Goal: Task Accomplishment & Management: Complete application form

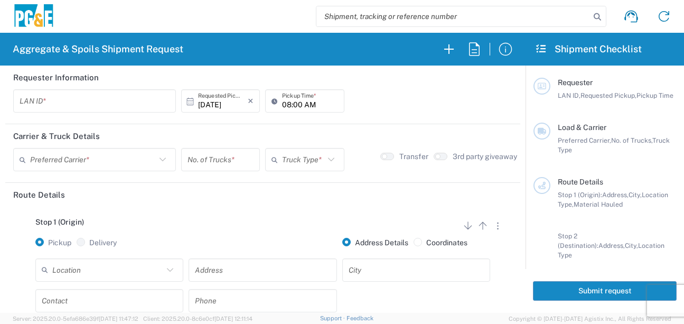
click at [45, 102] on input "text" at bounding box center [95, 101] width 150 height 18
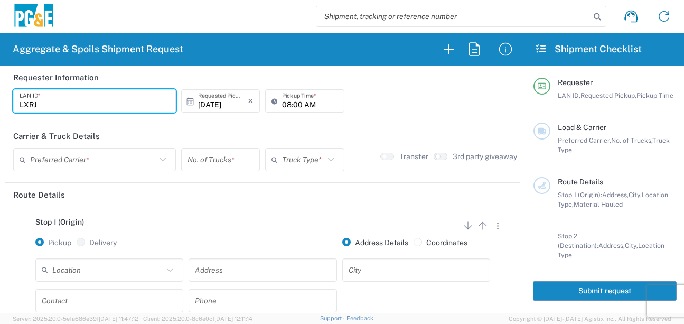
type input "LXRJ"
click at [283, 105] on input "08:00 AM" at bounding box center [309, 101] width 55 height 18
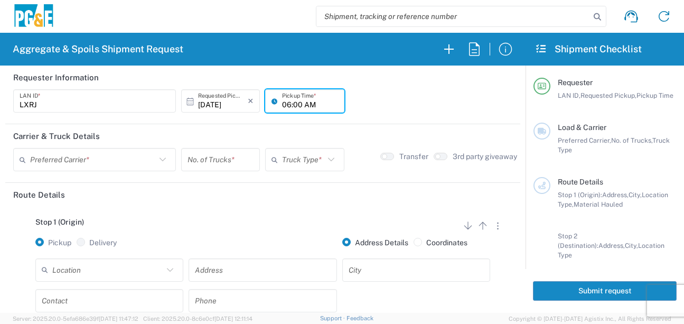
type input "06:00 AM"
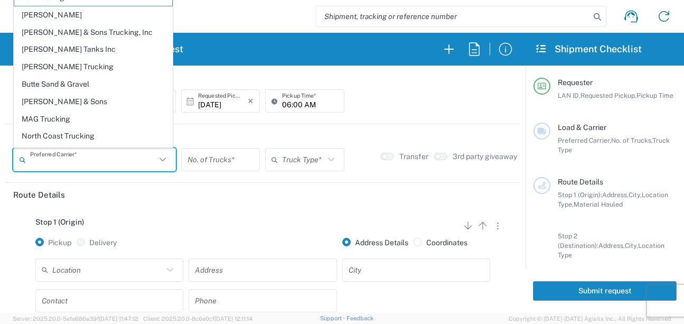
click at [115, 158] on input "text" at bounding box center [93, 160] width 126 height 18
click at [74, 63] on span "[PERSON_NAME] Trucking" at bounding box center [93, 67] width 158 height 16
type input "[PERSON_NAME] Trucking"
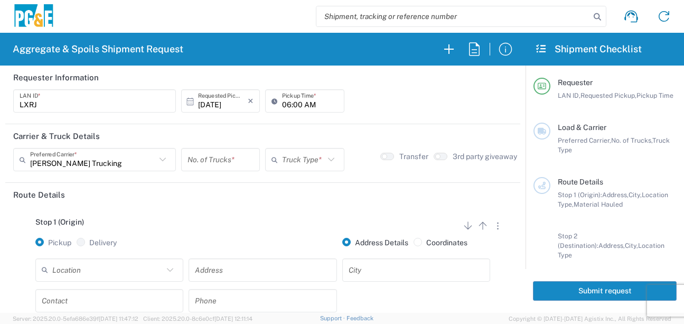
click at [225, 160] on input "number" at bounding box center [221, 160] width 66 height 18
type input "6"
click at [306, 163] on input "text" at bounding box center [303, 160] width 42 height 18
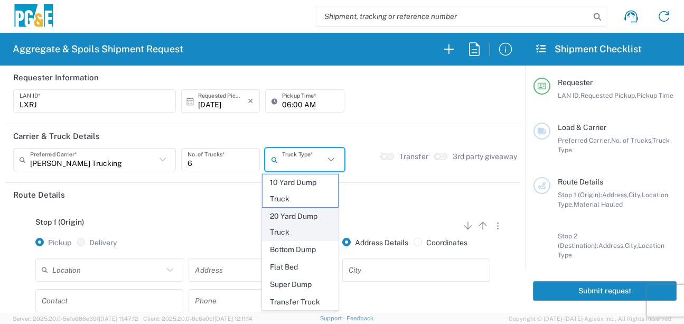
click at [291, 225] on span "20 Yard Dump Truck" at bounding box center [301, 224] width 76 height 33
type input "20 Yard Dump Truck"
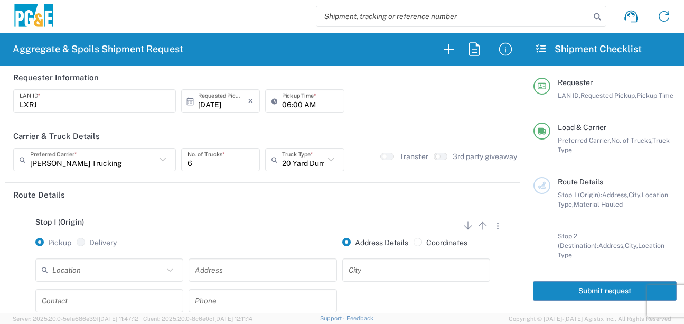
click at [273, 207] on div "Stop 1 (Origin) Add Stop Above Add Stop Below Remove Stop Pickup Delivery Addre…" at bounding box center [262, 290] width 499 height 166
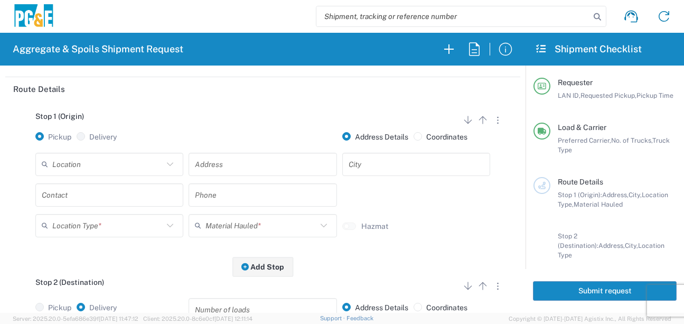
click at [155, 164] on input "text" at bounding box center [107, 164] width 111 height 18
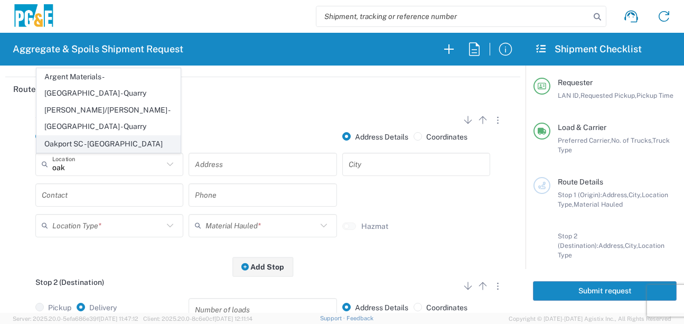
click at [89, 149] on span "Oakport SC - [GEOGRAPHIC_DATA]" at bounding box center [108, 144] width 143 height 16
type input "Oakport SC - [GEOGRAPHIC_DATA]"
type input "[STREET_ADDRESS]"
type input "[GEOGRAPHIC_DATA]"
type input "Business No Loading Dock"
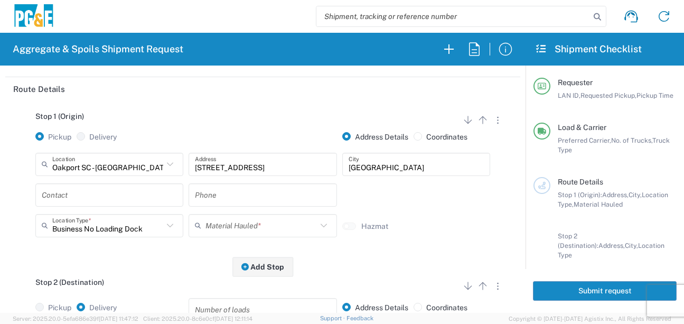
click at [76, 196] on input "text" at bounding box center [109, 195] width 135 height 18
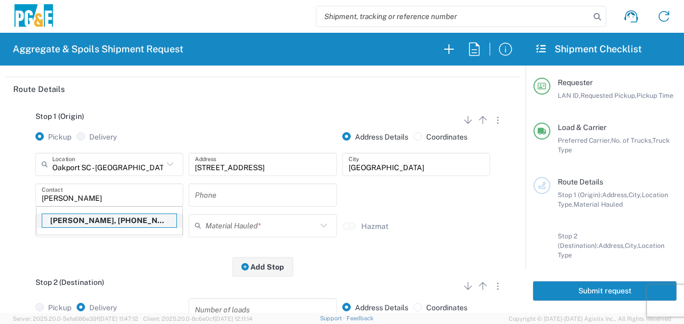
click at [79, 222] on p "[PERSON_NAME], [PHONE_NUMBER]" at bounding box center [109, 220] width 134 height 13
type input "[PERSON_NAME]"
type input "[PHONE_NUMBER]"
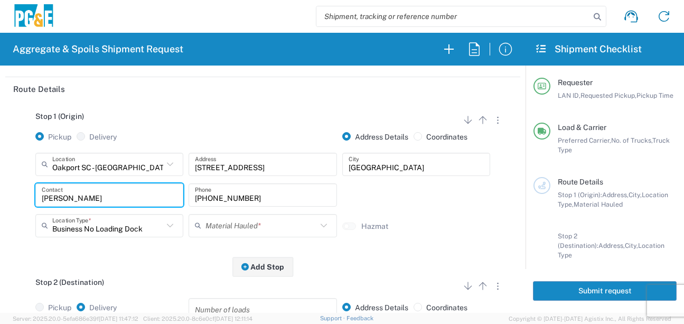
click at [227, 227] on input "text" at bounding box center [261, 225] width 111 height 18
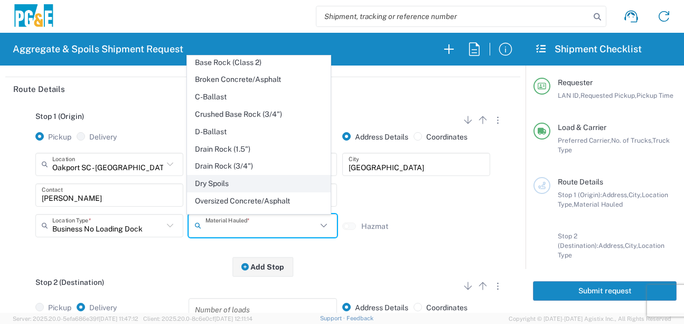
click at [219, 192] on span "Dry Spoils" at bounding box center [259, 183] width 143 height 16
type input "Dry Spoils"
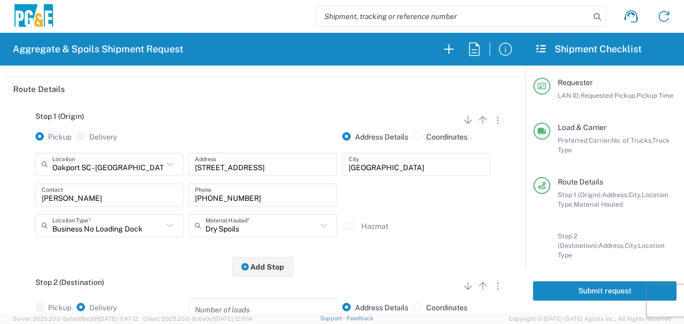
click at [173, 282] on div "Stop 2 (Destination) Add Stop Above Add Stop Below Remove Stop" at bounding box center [262, 288] width 499 height 20
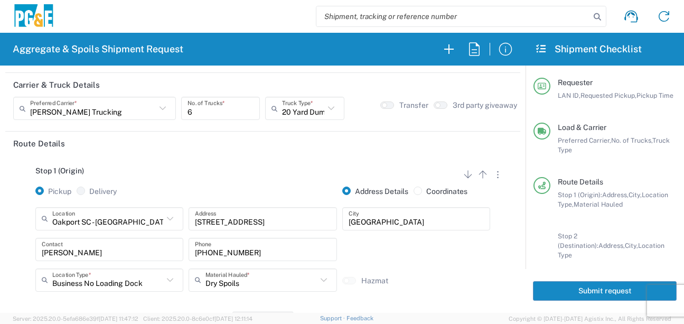
scroll to position [0, 0]
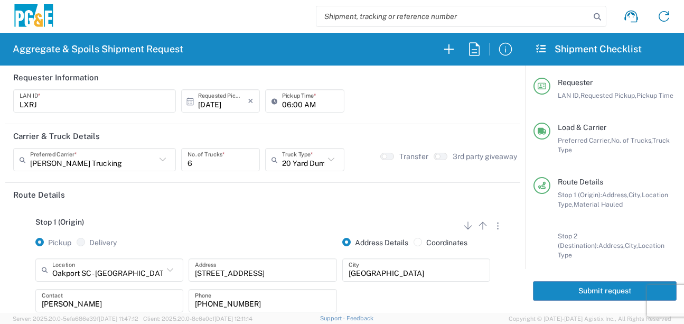
click at [195, 218] on div "Stop 1 (Origin) Add Stop Above Add Stop Below Remove Stop Pickup Delivery Addre…" at bounding box center [262, 290] width 499 height 166
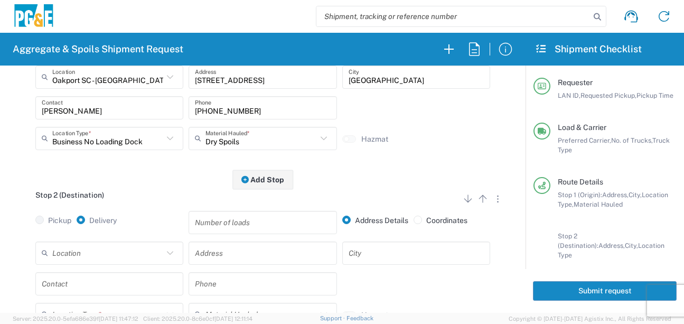
scroll to position [211, 0]
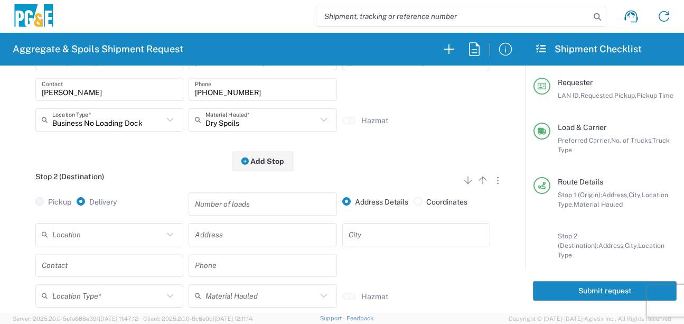
click at [89, 243] on input "text" at bounding box center [107, 234] width 111 height 18
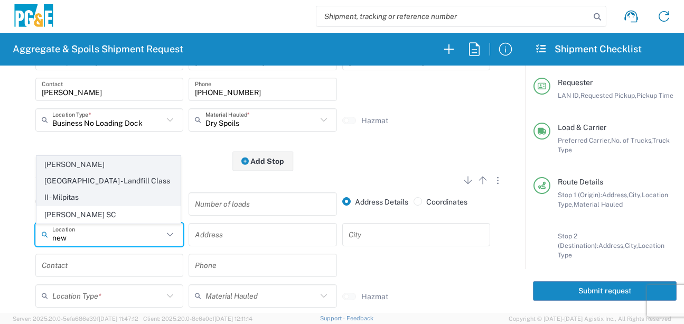
click at [113, 186] on span "[PERSON_NAME][GEOGRAPHIC_DATA] - Landfill Class II - Milpitas" at bounding box center [108, 180] width 143 height 49
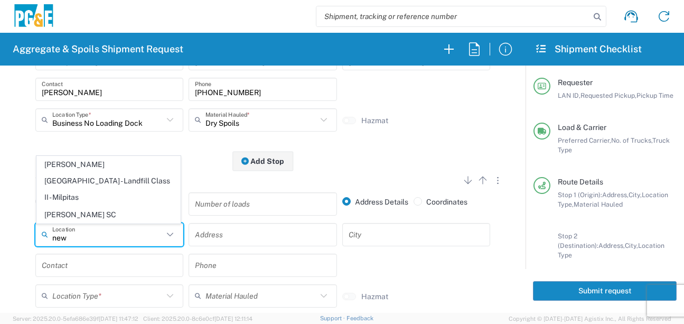
type input "[PERSON_NAME][GEOGRAPHIC_DATA] - Landfill Class II - Milpitas"
type input "[STREET_ADDRESS][PERSON_NAME]"
type input "Milpitas"
type input "Landfill"
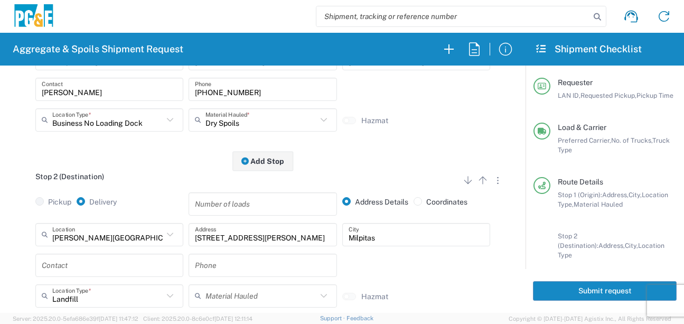
click at [103, 265] on input "text" at bounding box center [109, 265] width 135 height 18
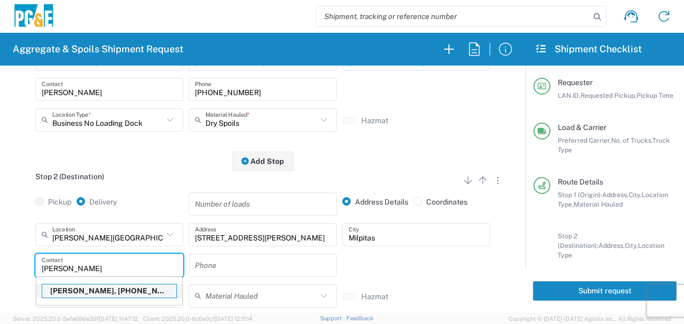
click at [94, 290] on p "[PERSON_NAME], [PHONE_NUMBER]" at bounding box center [109, 290] width 134 height 13
type input "[PERSON_NAME]"
type input "[PHONE_NUMBER]"
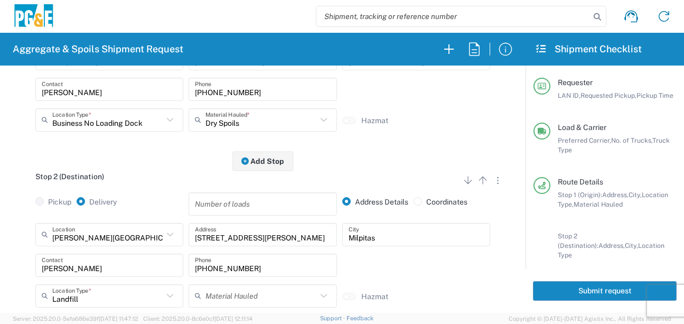
click at [26, 252] on div "[PERSON_NAME][GEOGRAPHIC_DATA] - Landfill Class II - [GEOGRAPHIC_DATA] Location…" at bounding box center [262, 269] width 499 height 92
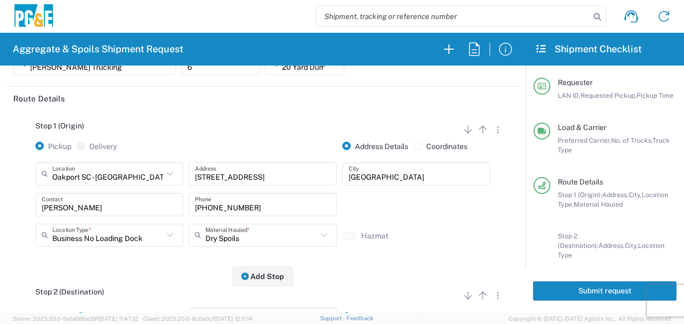
scroll to position [0, 0]
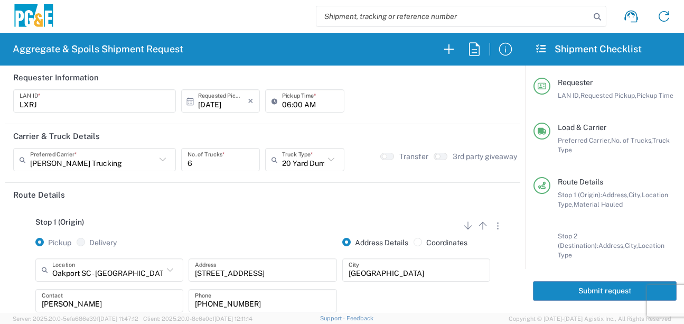
click at [582, 294] on button "Submit request" at bounding box center [605, 291] width 144 height 20
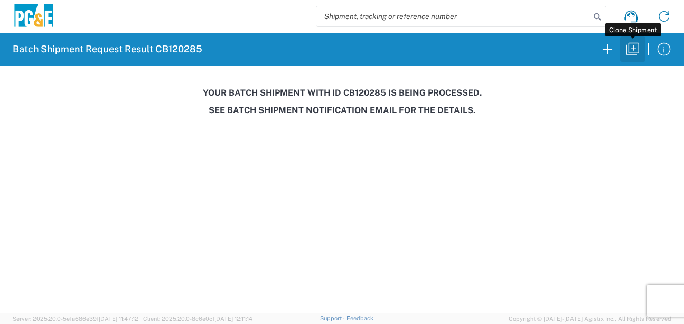
click at [635, 52] on icon "button" at bounding box center [633, 49] width 17 height 17
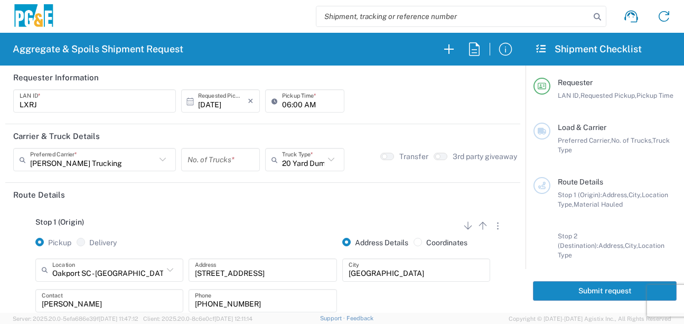
click at [286, 104] on input "06:00 AM" at bounding box center [309, 101] width 55 height 18
click at [294, 104] on input "06:00 AM" at bounding box center [309, 101] width 55 height 18
type input "06:30 AM"
click at [225, 161] on input "number" at bounding box center [221, 160] width 66 height 18
type input "6"
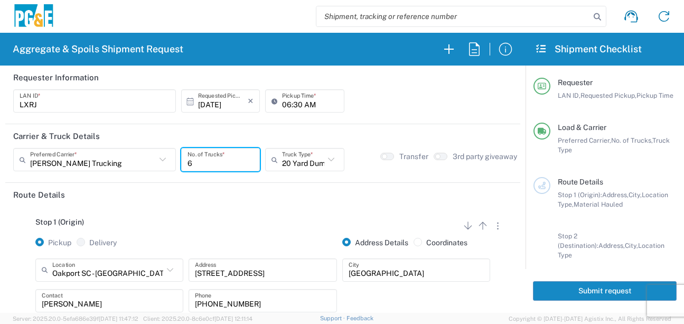
click at [226, 194] on header "Route Details" at bounding box center [262, 195] width 515 height 24
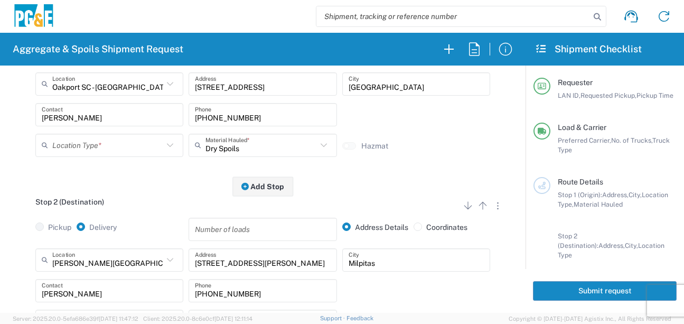
scroll to position [211, 0]
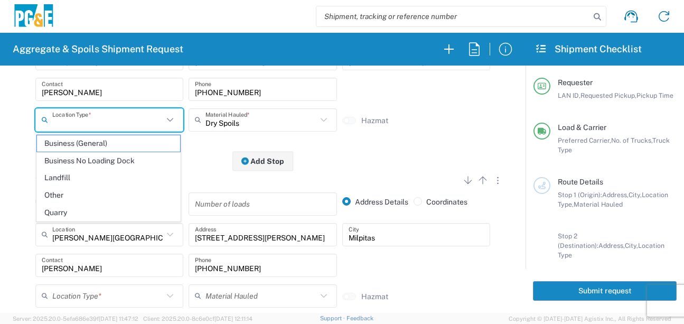
click at [134, 124] on input "text" at bounding box center [107, 119] width 111 height 18
click at [109, 157] on span "Business No Loading Dock" at bounding box center [108, 161] width 143 height 16
type input "Business No Loading Dock"
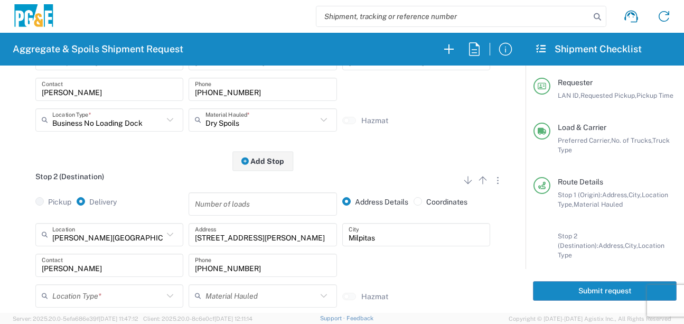
click at [141, 168] on div "Stop 2 (Destination) Add Stop Above Add Stop Below Remove Stop Pickup Delivery …" at bounding box center [262, 249] width 499 height 177
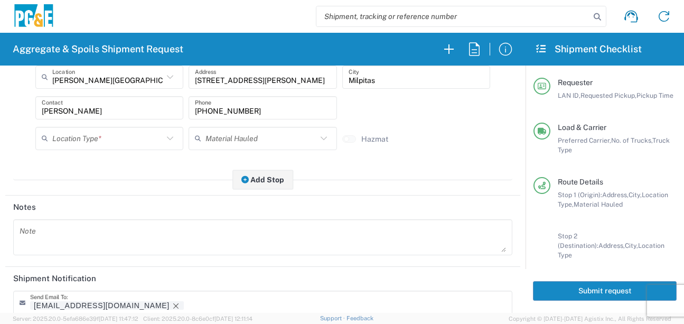
scroll to position [370, 0]
click at [117, 140] on input "text" at bounding box center [107, 137] width 111 height 18
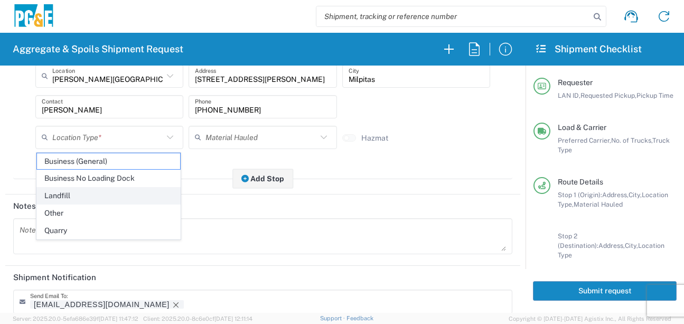
click at [81, 195] on span "Landfill" at bounding box center [108, 196] width 143 height 16
type input "Landfill"
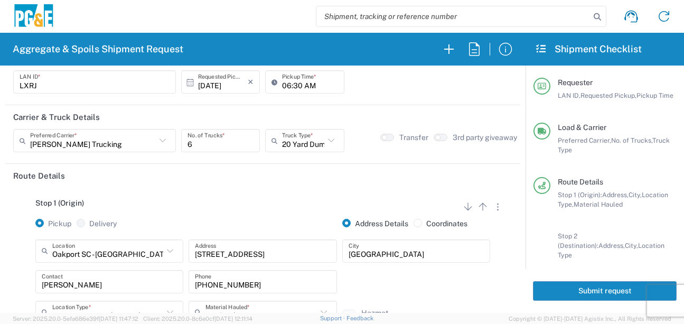
scroll to position [0, 0]
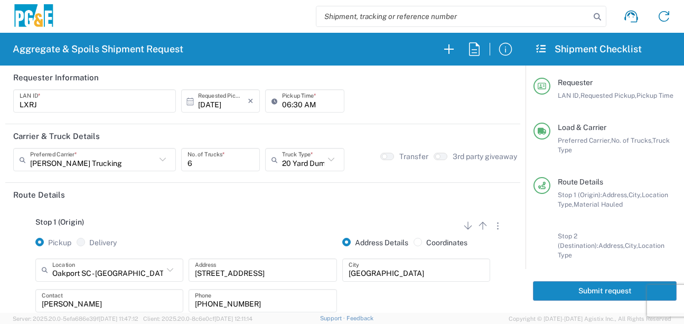
click at [602, 291] on button "Submit request" at bounding box center [605, 291] width 144 height 20
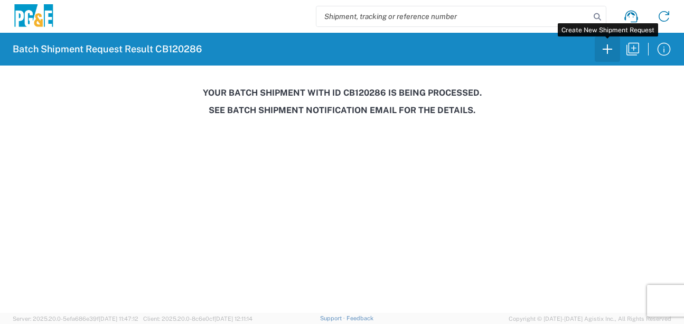
click at [608, 50] on icon "button" at bounding box center [607, 49] width 17 height 17
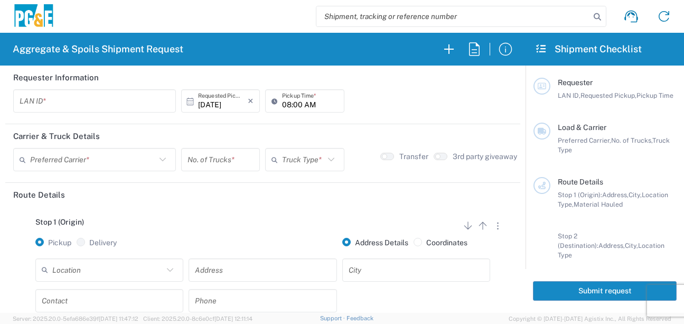
click at [40, 106] on input "text" at bounding box center [95, 101] width 150 height 18
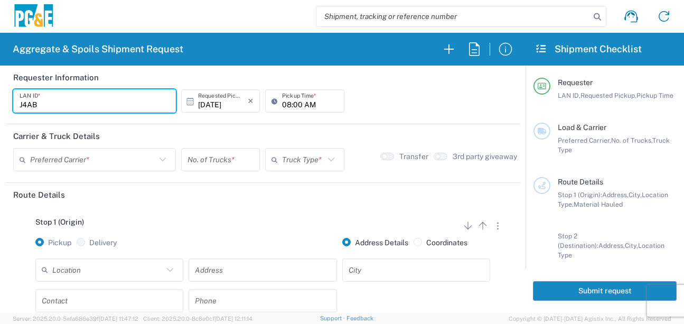
type input "J4AB"
click at [131, 123] on agx-form-section "Requester Information J4AB LAN ID * [DATE] × Requested Pickup * Cancel Apply 08…" at bounding box center [262, 95] width 515 height 59
click at [286, 101] on input "08:00 AM" at bounding box center [309, 101] width 55 height 18
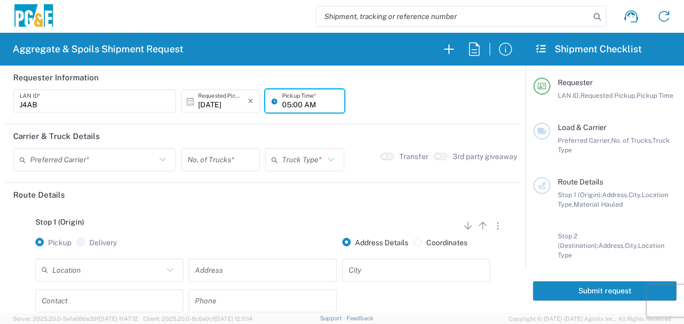
type input "05:00 AM"
click at [100, 165] on input "text" at bounding box center [93, 160] width 126 height 18
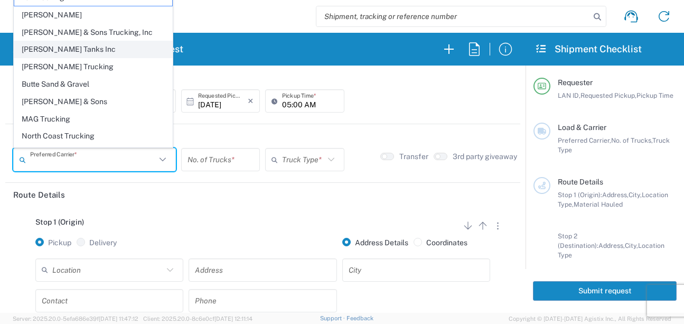
click at [62, 50] on span "[PERSON_NAME] Tanks Inc" at bounding box center [93, 49] width 158 height 16
type input "[PERSON_NAME] Tanks Inc"
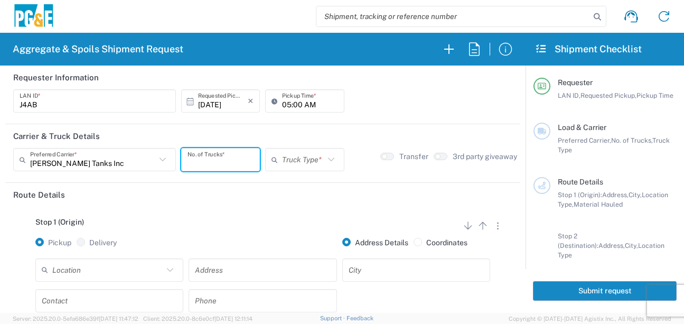
click at [215, 164] on input "number" at bounding box center [221, 160] width 66 height 18
type input "2"
click at [282, 163] on input "text" at bounding box center [303, 160] width 42 height 18
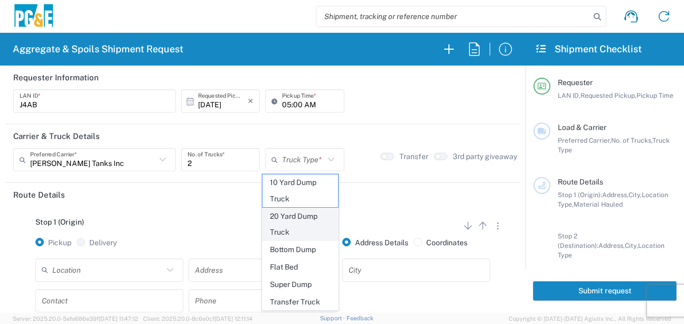
click at [289, 225] on span "20 Yard Dump Truck" at bounding box center [301, 224] width 76 height 33
type input "20 Yard Dump Truck"
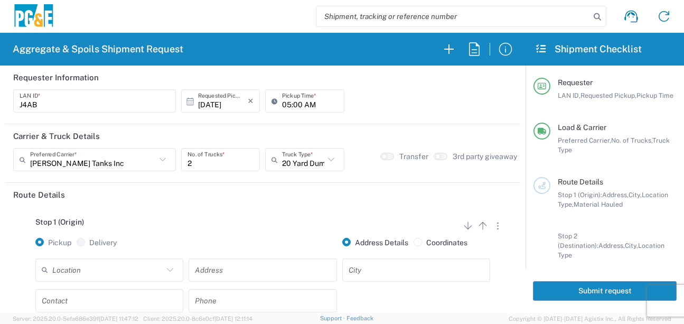
click at [336, 198] on header "Route Details" at bounding box center [262, 195] width 515 height 24
click at [136, 278] on input "text" at bounding box center [107, 270] width 111 height 18
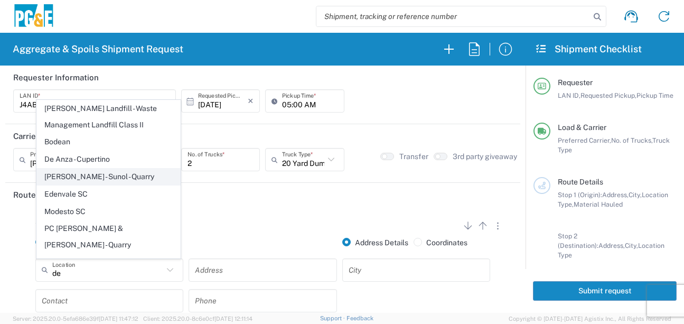
click at [119, 177] on span "[PERSON_NAME] - Sunol - Quarry" at bounding box center [108, 177] width 143 height 16
type input "[PERSON_NAME] - Sunol - Quarry"
type input "[STREET_ADDRESS]"
type input "Sunol"
type input "Quarry"
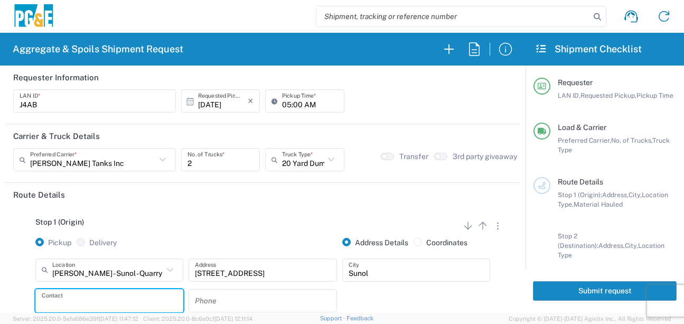
click at [88, 294] on input "text" at bounding box center [109, 300] width 135 height 18
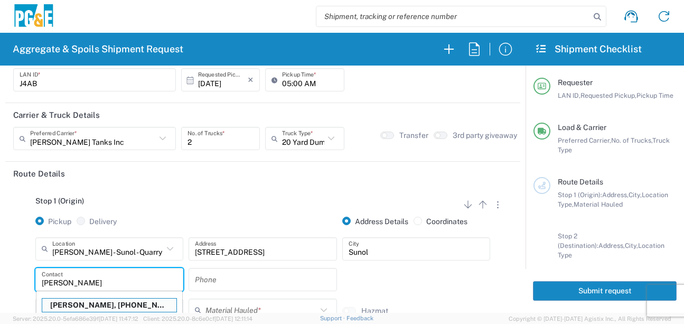
scroll to position [74, 0]
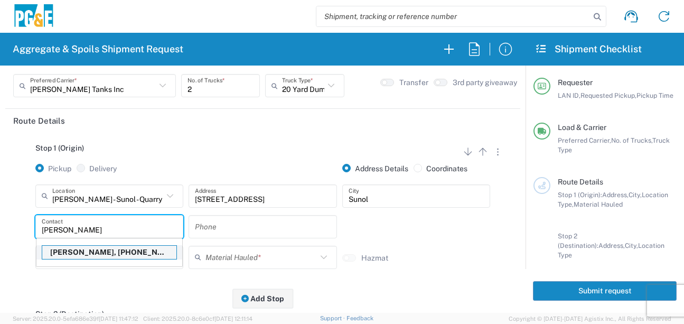
click at [89, 251] on p "[PERSON_NAME], [PHONE_NUMBER]" at bounding box center [109, 252] width 134 height 13
type input "[PERSON_NAME]"
type input "[PHONE_NUMBER]"
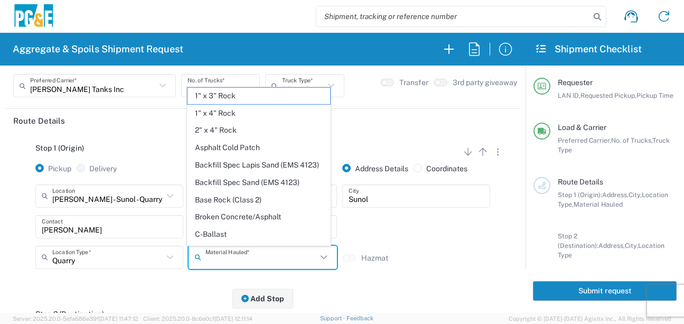
click at [217, 258] on input "text" at bounding box center [261, 257] width 111 height 18
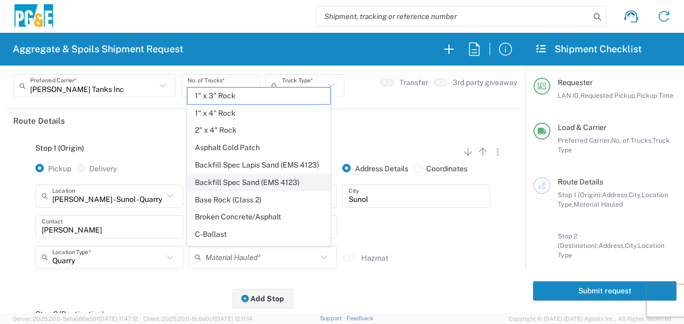
click at [254, 191] on span "Backfill Spec Sand (EMS 4123)" at bounding box center [259, 182] width 143 height 16
type input "Backfill Spec Sand (EMS 4123)"
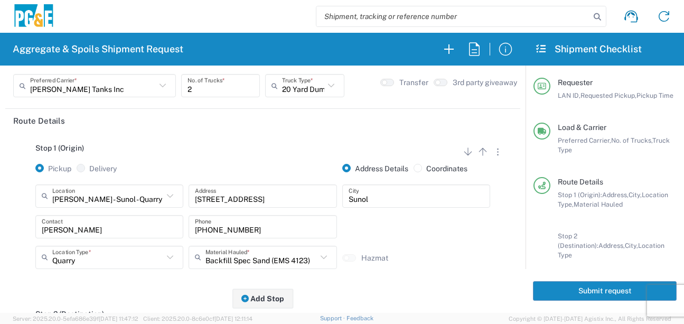
click at [193, 291] on div "Stop 1 (Origin) Add Stop Above Add Stop Below Remove Stop Pickup Delivery Addre…" at bounding box center [262, 216] width 499 height 166
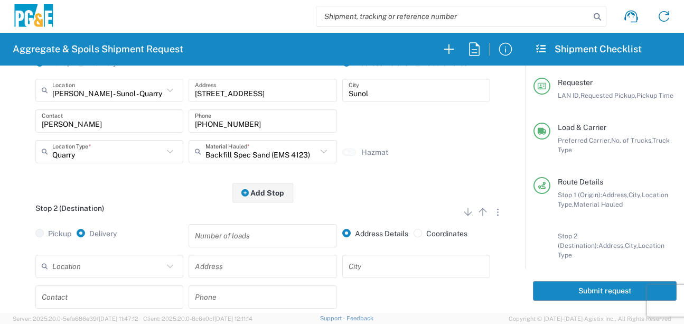
scroll to position [233, 0]
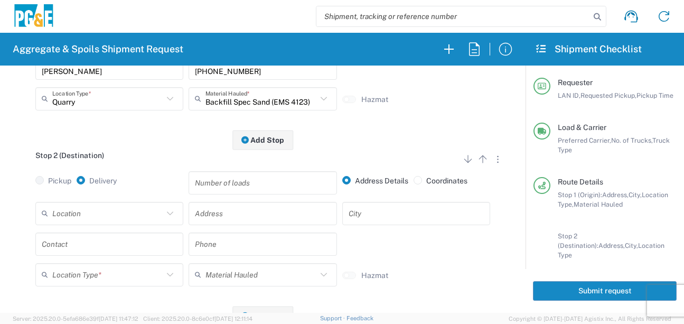
click at [118, 208] on input "text" at bounding box center [107, 213] width 111 height 18
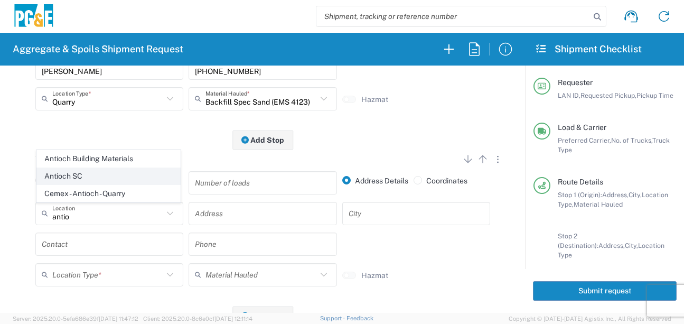
click at [91, 171] on span "Antioch SC" at bounding box center [108, 176] width 143 height 16
type input "Antioch SC"
type input "[STREET_ADDRESS]"
type input "Antioch"
type input "Business No Loading Dock"
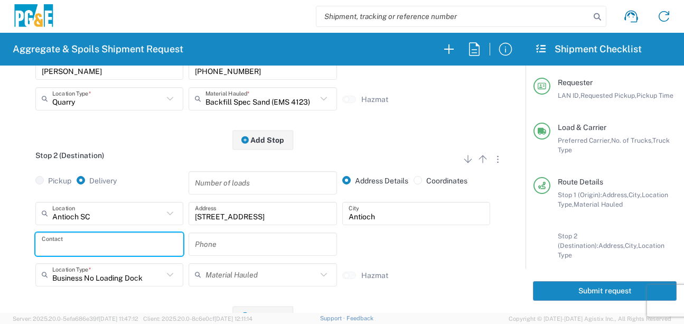
click at [97, 244] on input "text" at bounding box center [109, 244] width 135 height 18
type input "j"
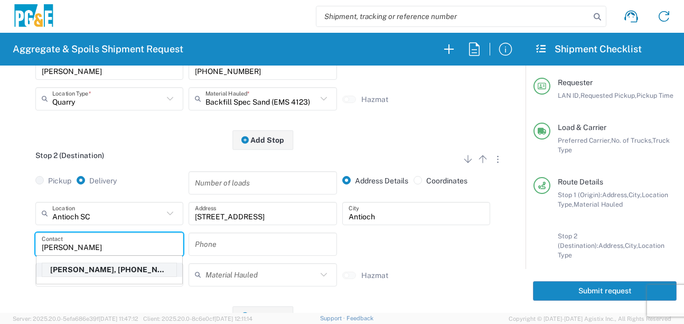
click at [92, 268] on p "[PERSON_NAME], [PHONE_NUMBER]" at bounding box center [109, 269] width 134 height 13
type input "[PERSON_NAME]"
type input "[PHONE_NUMBER]"
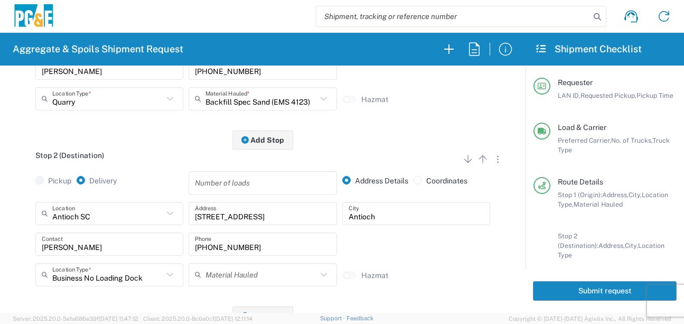
click at [24, 227] on div "Antioch SC Location Antioch [GEOGRAPHIC_DATA] [GEOGRAPHIC_DATA][PERSON_NAME] - …" at bounding box center [262, 248] width 499 height 92
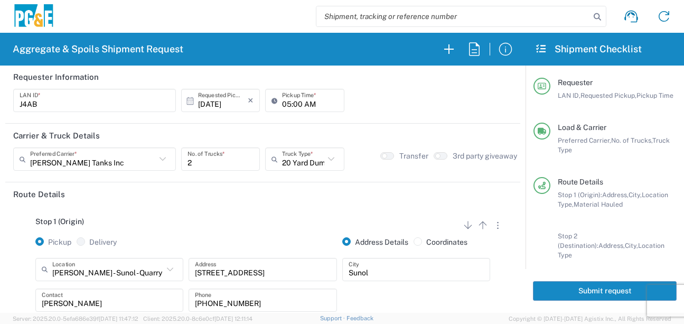
scroll to position [0, 0]
click at [596, 296] on button "Submit request" at bounding box center [605, 291] width 144 height 20
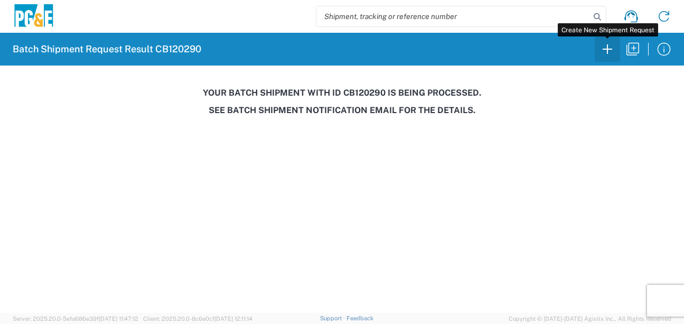
click at [608, 46] on icon "button" at bounding box center [608, 49] width 10 height 10
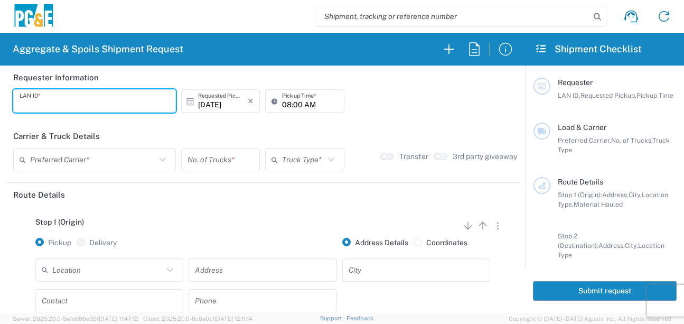
click at [47, 101] on input "text" at bounding box center [95, 101] width 150 height 18
type input "J4AB"
click at [282, 101] on input "08:00 AM" at bounding box center [309, 101] width 55 height 18
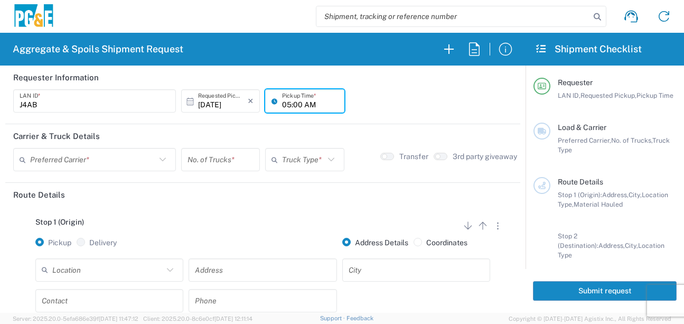
click at [296, 106] on input "05:00 AM" at bounding box center [309, 101] width 55 height 18
type input "05:30 AM"
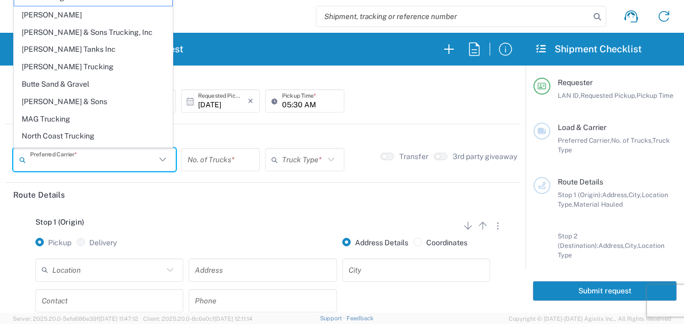
click at [112, 157] on input "text" at bounding box center [93, 160] width 126 height 18
click at [76, 45] on span "[PERSON_NAME] Tanks Inc" at bounding box center [93, 49] width 158 height 16
type input "[PERSON_NAME] Tanks Inc"
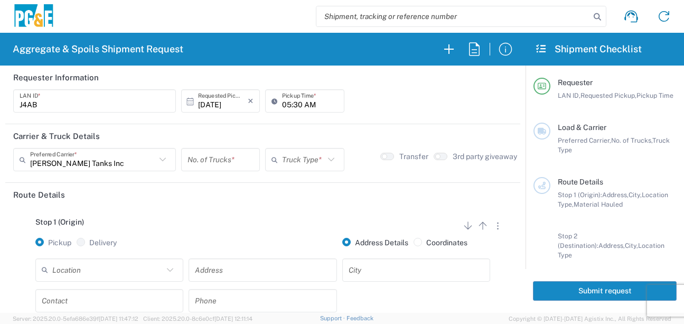
click at [233, 163] on input "number" at bounding box center [221, 160] width 66 height 18
type input "5"
click at [289, 160] on input "text" at bounding box center [303, 160] width 42 height 18
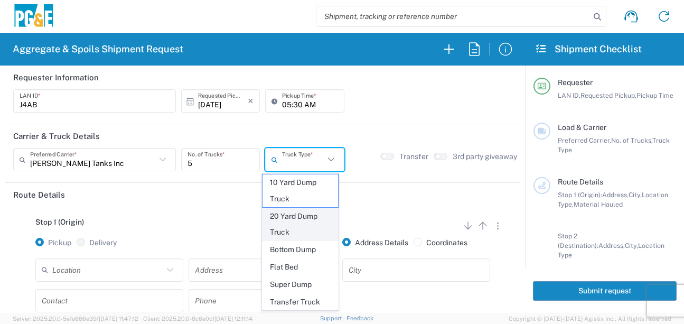
click at [290, 234] on span "20 Yard Dump Truck" at bounding box center [301, 224] width 76 height 33
type input "20 Yard Dump Truck"
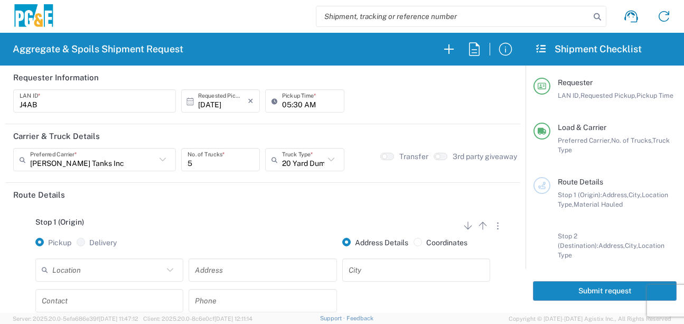
click at [272, 206] on header "Route Details" at bounding box center [262, 195] width 515 height 24
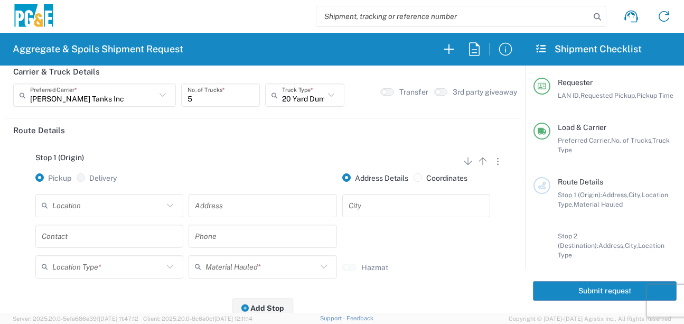
scroll to position [159, 0]
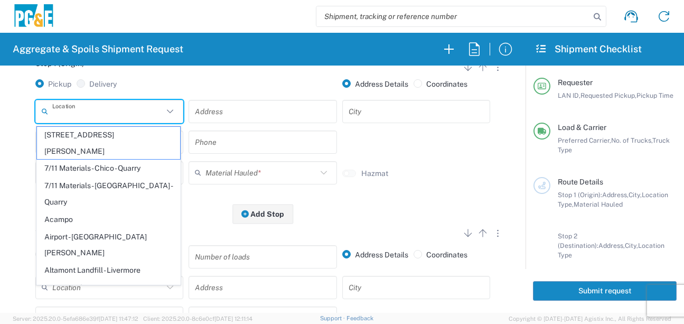
click at [144, 112] on input "text" at bounding box center [107, 111] width 111 height 18
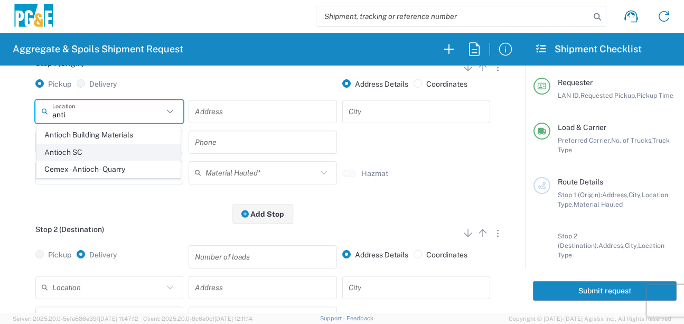
click at [86, 152] on span "Antioch SC" at bounding box center [108, 152] width 143 height 16
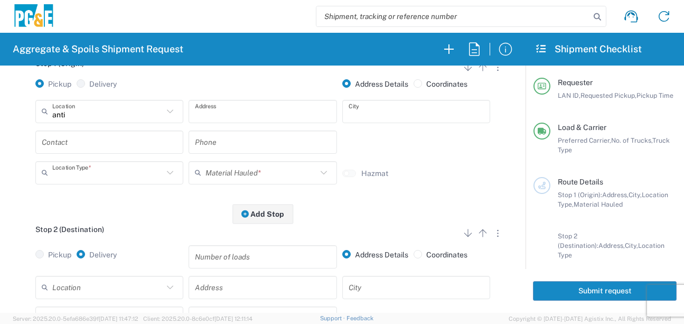
type input "Antioch SC"
type input "[STREET_ADDRESS]"
type input "Antioch"
type input "Business No Loading Dock"
click at [78, 144] on input "text" at bounding box center [109, 142] width 135 height 18
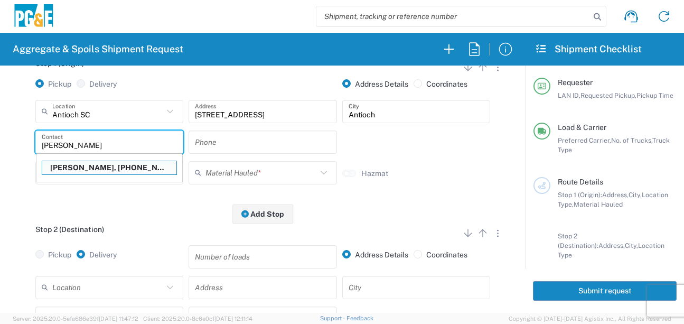
click at [87, 168] on p "[PERSON_NAME], [PHONE_NUMBER]" at bounding box center [109, 167] width 134 height 13
type input "[PERSON_NAME]"
type input "[PHONE_NUMBER]"
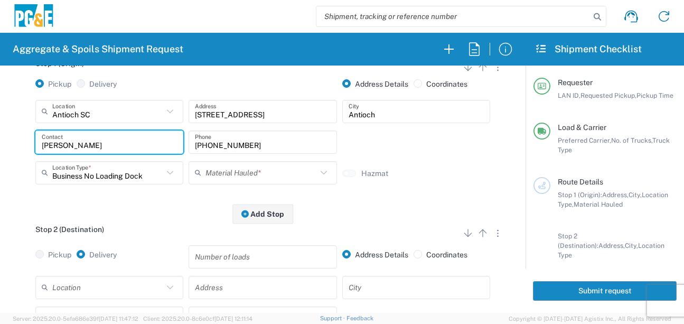
click at [226, 170] on input "text" at bounding box center [261, 172] width 111 height 18
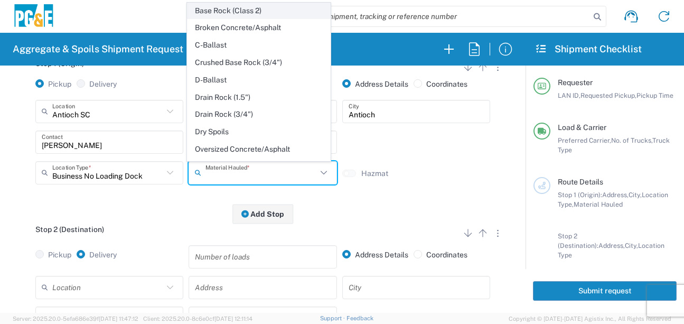
scroll to position [106, 0]
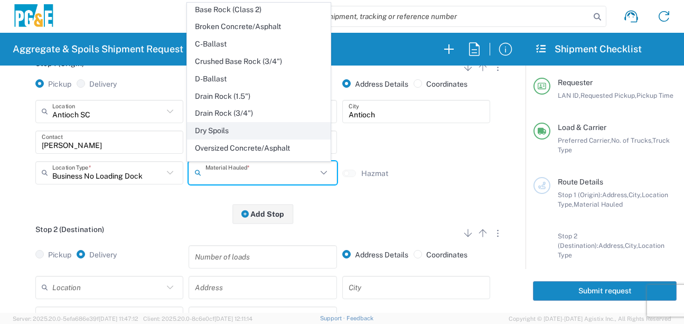
click at [221, 139] on span "Dry Spoils" at bounding box center [259, 131] width 143 height 16
type input "Dry Spoils"
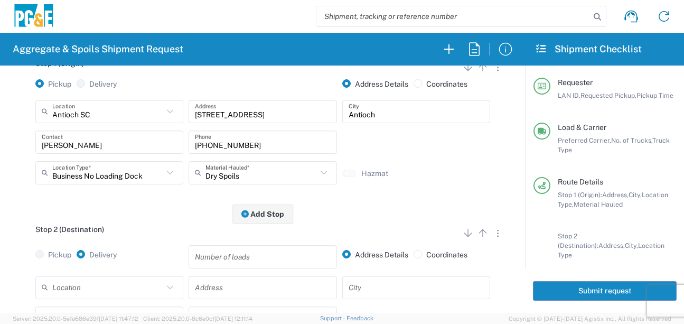
click at [177, 201] on div "Stop 1 (Origin) Add Stop Above Add Stop Below Remove Stop Pickup Delivery Addre…" at bounding box center [262, 131] width 499 height 166
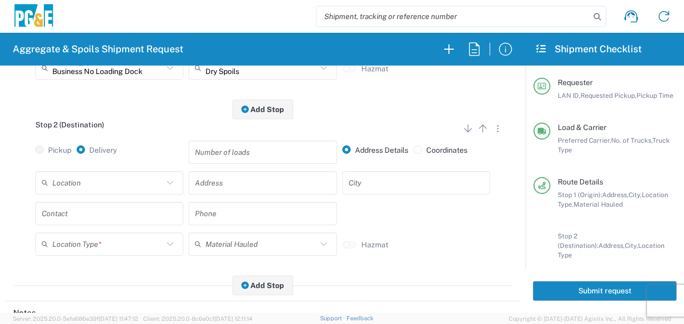
scroll to position [264, 0]
click at [129, 181] on input "text" at bounding box center [107, 181] width 111 height 18
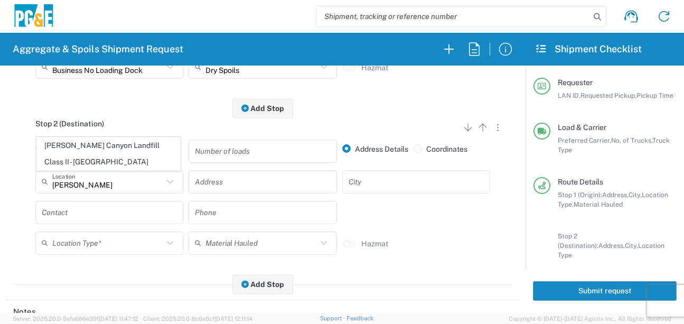
drag, startPoint x: 119, startPoint y: 145, endPoint x: 116, endPoint y: 156, distance: 11.9
click at [119, 144] on span "[PERSON_NAME] Canyon Landfill Class II - [GEOGRAPHIC_DATA]" at bounding box center [108, 153] width 143 height 33
type input "[PERSON_NAME] Canyon Landfill Class II - [GEOGRAPHIC_DATA]"
type input "[STREET_ADDRESS][PERSON_NAME]"
type input "[GEOGRAPHIC_DATA]"
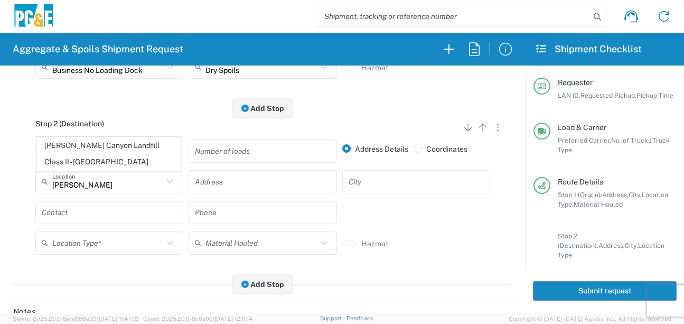
type input "Landfill"
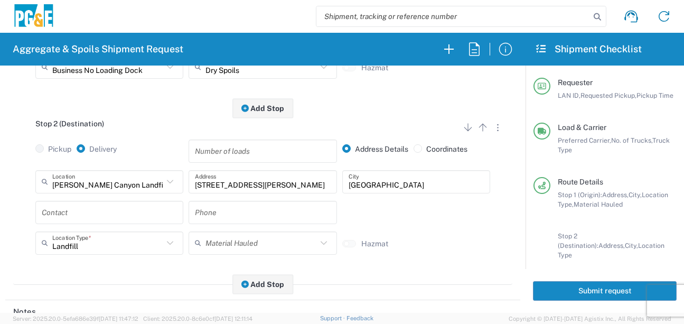
click at [98, 214] on input "text" at bounding box center [109, 212] width 135 height 18
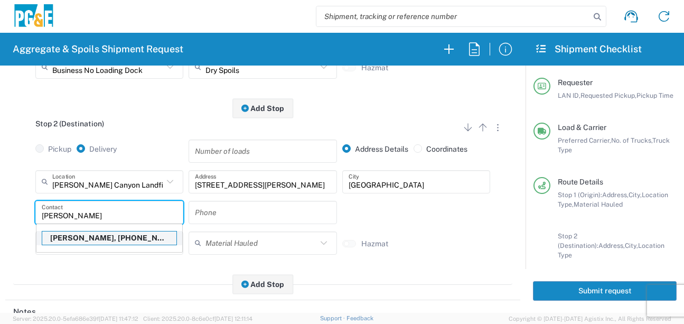
click at [96, 237] on p "[PERSON_NAME], [PHONE_NUMBER]" at bounding box center [109, 237] width 134 height 13
type input "[PERSON_NAME]"
type input "[PHONE_NUMBER]"
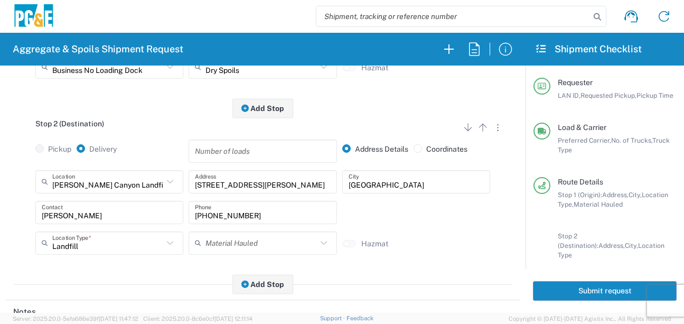
click at [135, 263] on div "Stop 2 (Destination) Add Stop Above Add Stop Below Remove Stop Pickup Delivery …" at bounding box center [262, 196] width 499 height 177
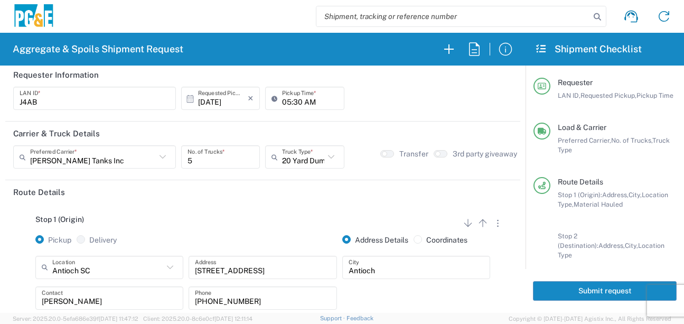
scroll to position [0, 0]
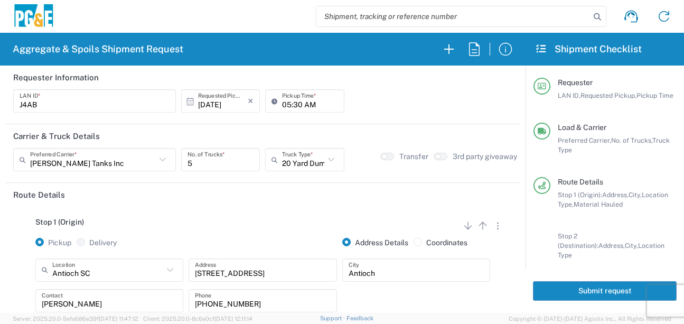
click at [605, 290] on button "Submit request" at bounding box center [605, 291] width 144 height 20
